Goal: Information Seeking & Learning: Find contact information

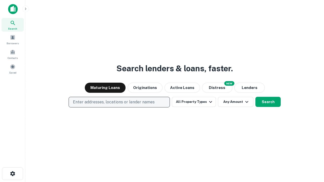
click at [119, 102] on p "Enter addresses, locations or lender names" at bounding box center [114, 102] width 82 height 6
type input "**********"
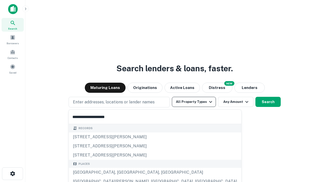
click at [121, 173] on div "[GEOGRAPHIC_DATA], [GEOGRAPHIC_DATA], [GEOGRAPHIC_DATA]" at bounding box center [155, 172] width 173 height 9
click at [194, 102] on button "All Property Types" at bounding box center [194, 102] width 44 height 10
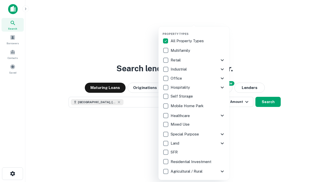
click at [198, 31] on button "button" at bounding box center [198, 31] width 71 height 0
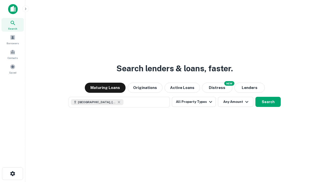
scroll to position [8, 0]
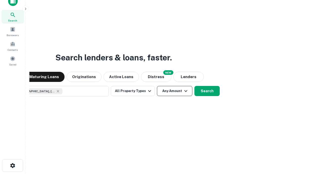
click at [157, 86] on button "Any Amount" at bounding box center [174, 91] width 35 height 10
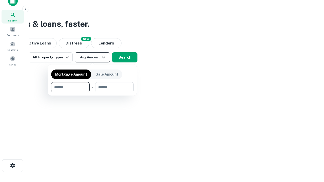
type input "*******"
click at [93, 93] on button "button" at bounding box center [92, 93] width 83 height 0
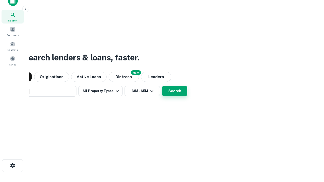
click at [162, 86] on button "Search" at bounding box center [174, 91] width 25 height 10
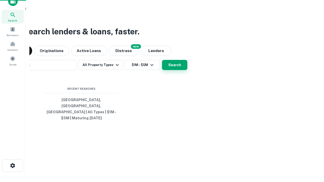
scroll to position [16, 143]
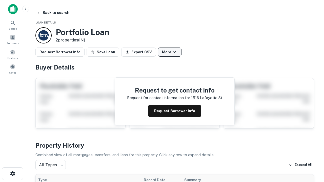
click at [170, 52] on button "More" at bounding box center [170, 52] width 24 height 9
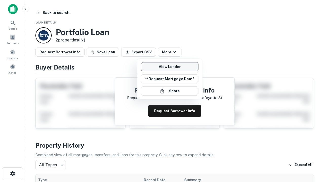
click at [170, 67] on link "View Lender" at bounding box center [170, 66] width 58 height 9
